Goal: Task Accomplishment & Management: Use online tool/utility

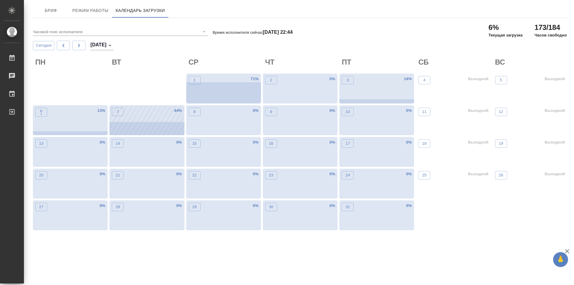
click at [147, 130] on div "7 44 %" at bounding box center [146, 120] width 75 height 30
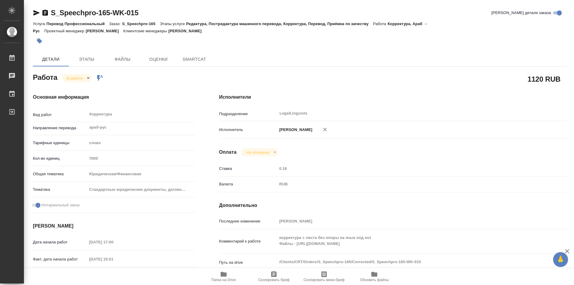
type textarea "x"
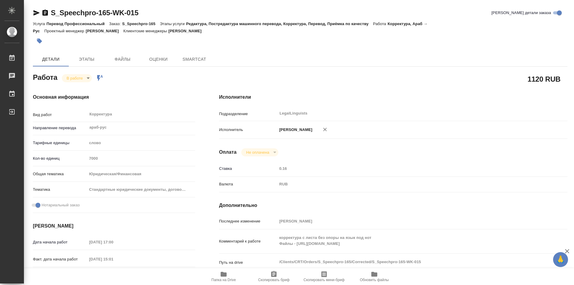
type textarea "x"
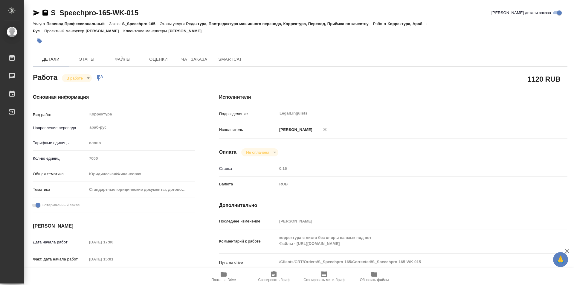
type textarea "x"
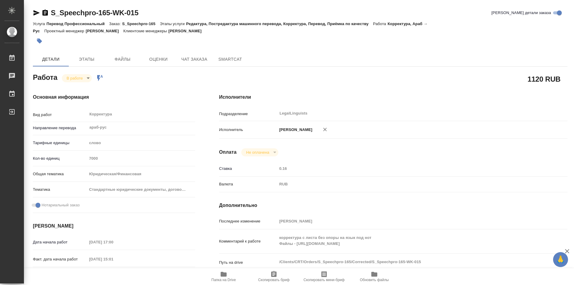
type textarea "x"
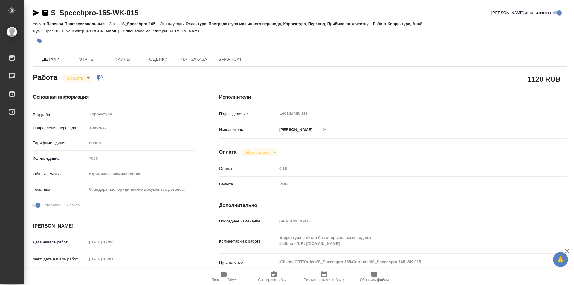
click at [222, 275] on icon "button" at bounding box center [224, 274] width 6 height 5
